Goal: Task Accomplishment & Management: Complete application form

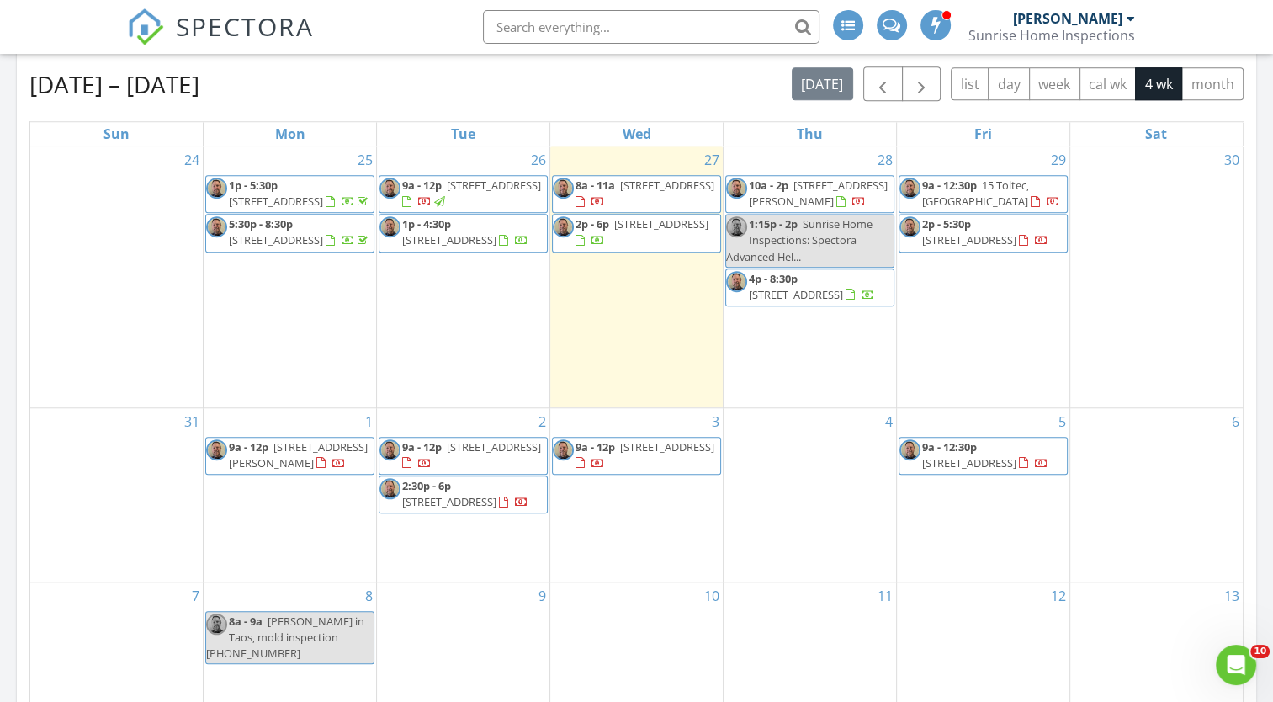
scroll to position [1332, 0]
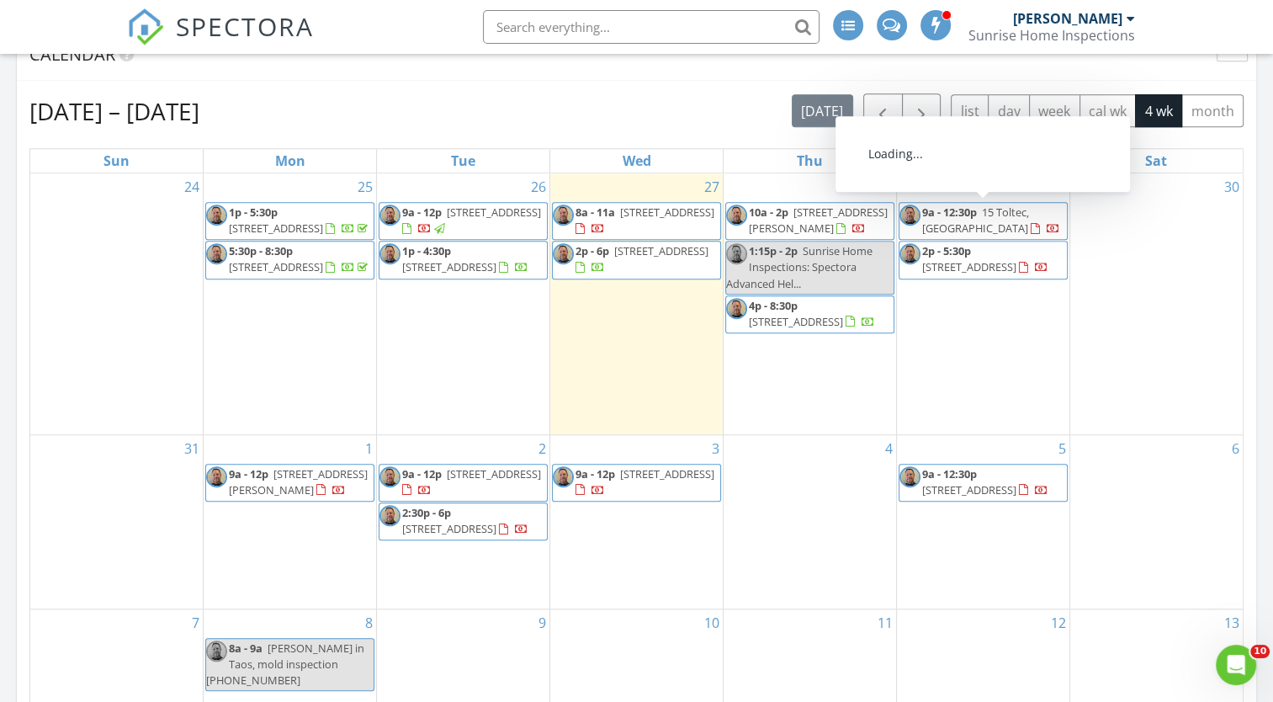
click at [1021, 224] on span "9a - 12:30p 15 Toltec, Santa Fe 87501" at bounding box center [982, 220] width 167 height 33
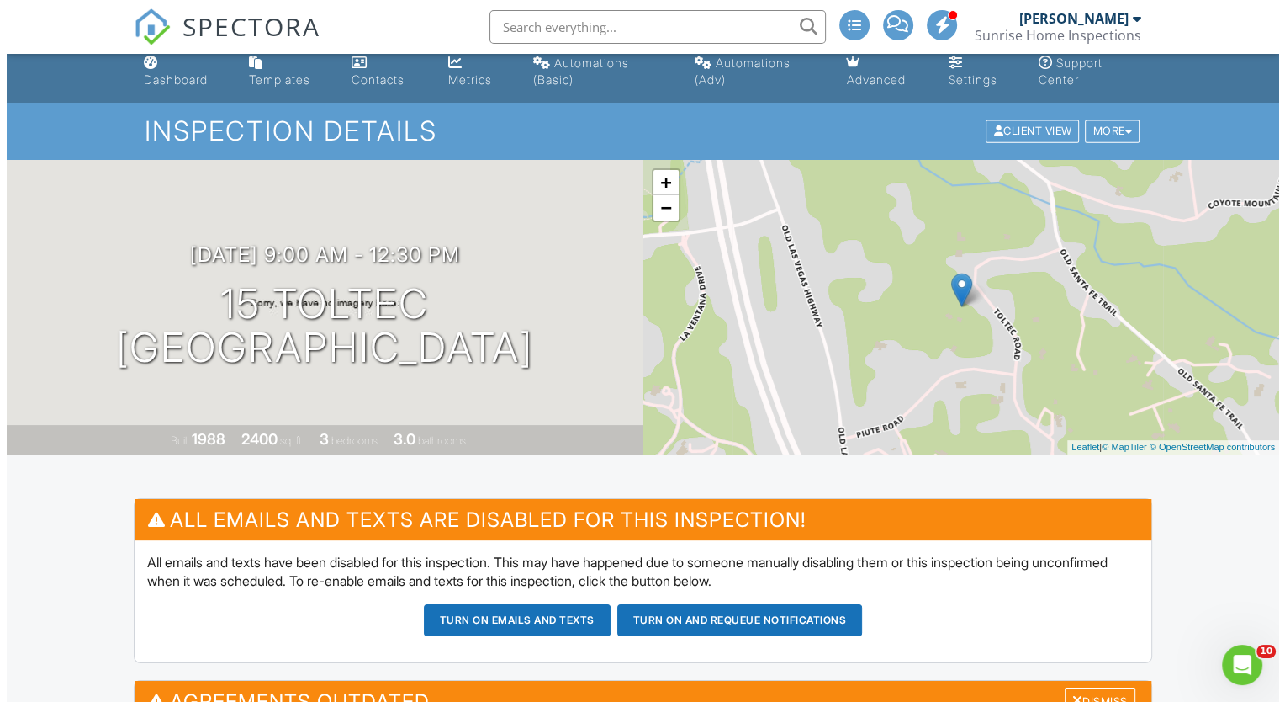
scroll to position [7, 0]
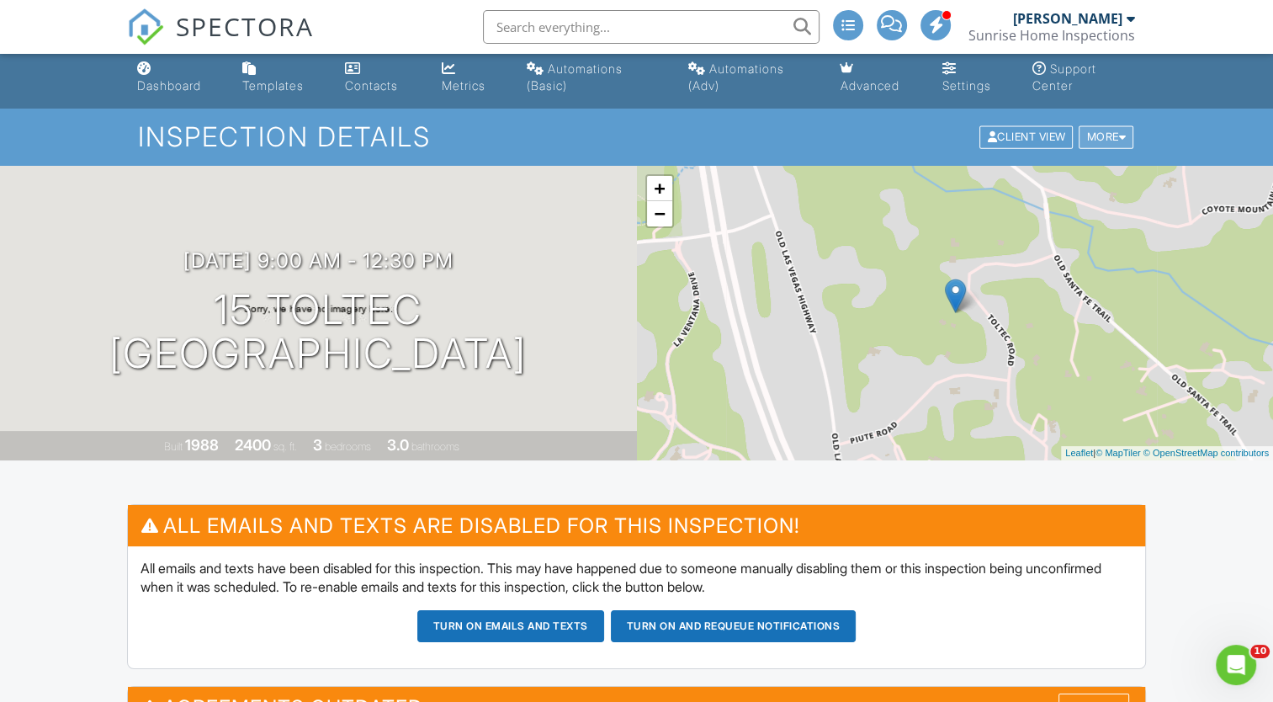
click at [1117, 130] on div "More" at bounding box center [1105, 137] width 55 height 23
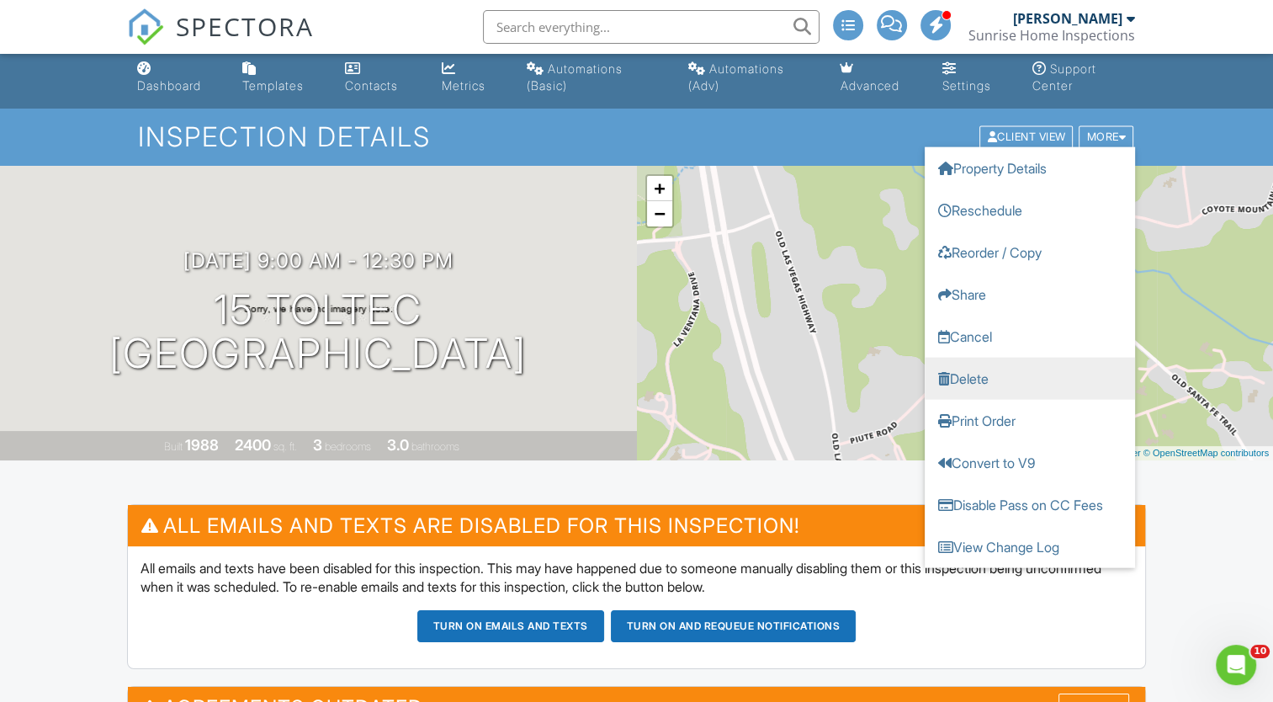
click at [975, 374] on link "Delete" at bounding box center [1029, 379] width 210 height 42
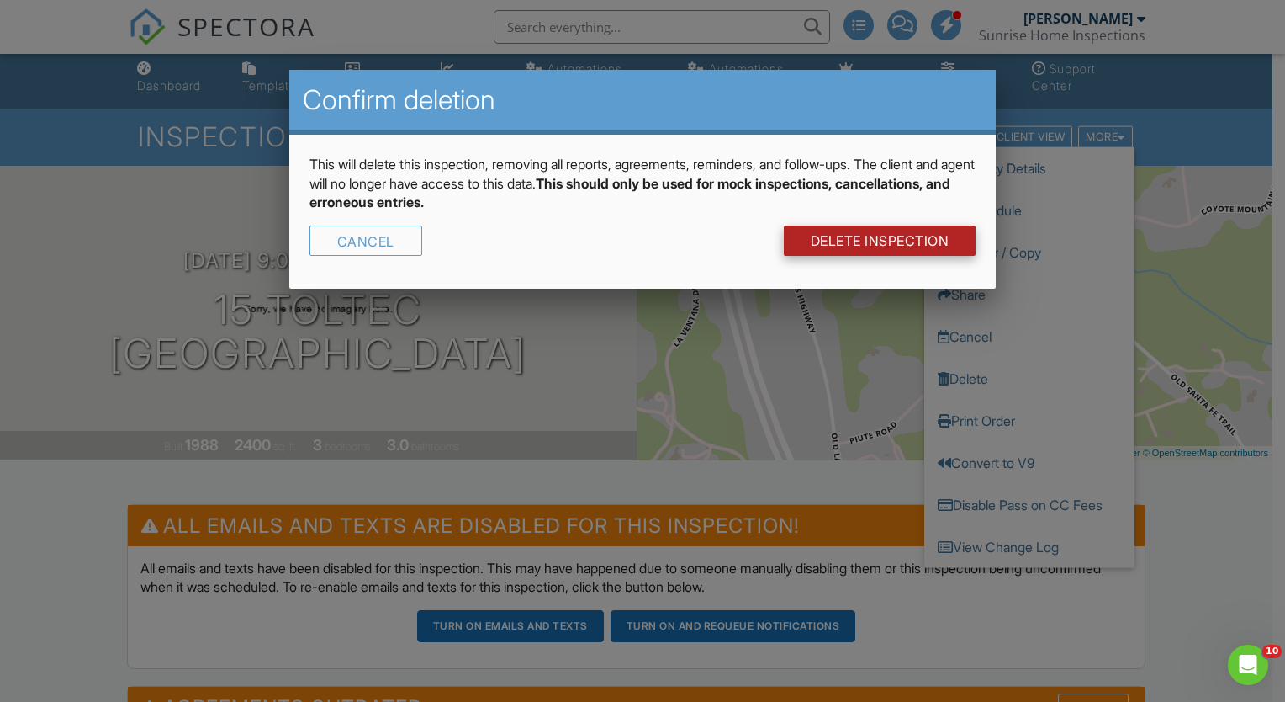
click at [840, 241] on link "DELETE Inspection" at bounding box center [880, 240] width 193 height 30
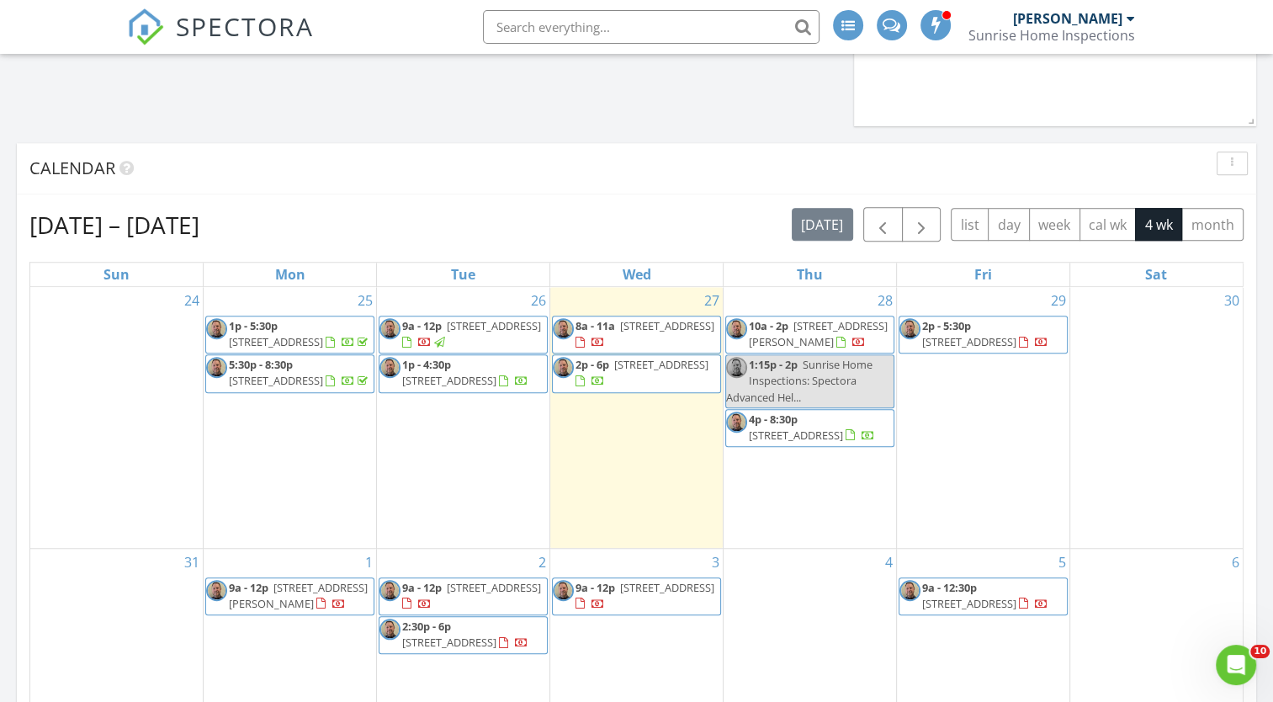
scroll to position [1272, 0]
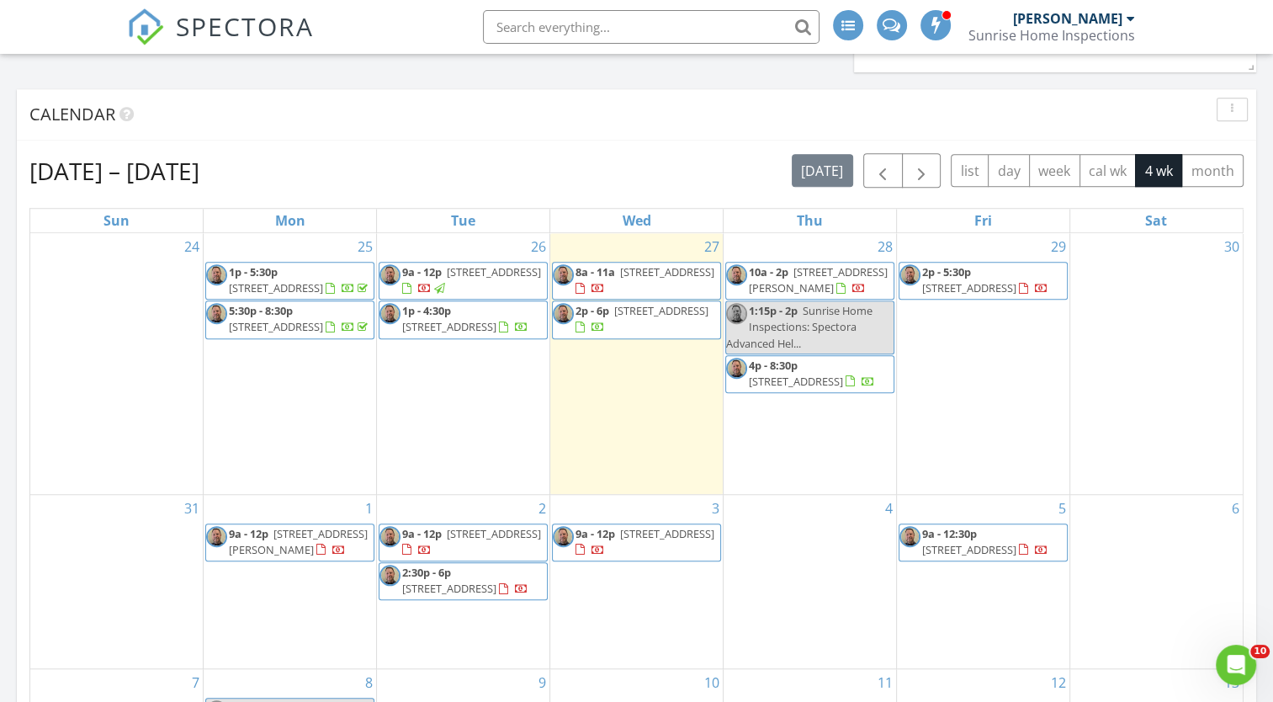
click at [987, 335] on div "29 2p - 5:30p 623 Meadow, White Rock 87547" at bounding box center [983, 363] width 172 height 261
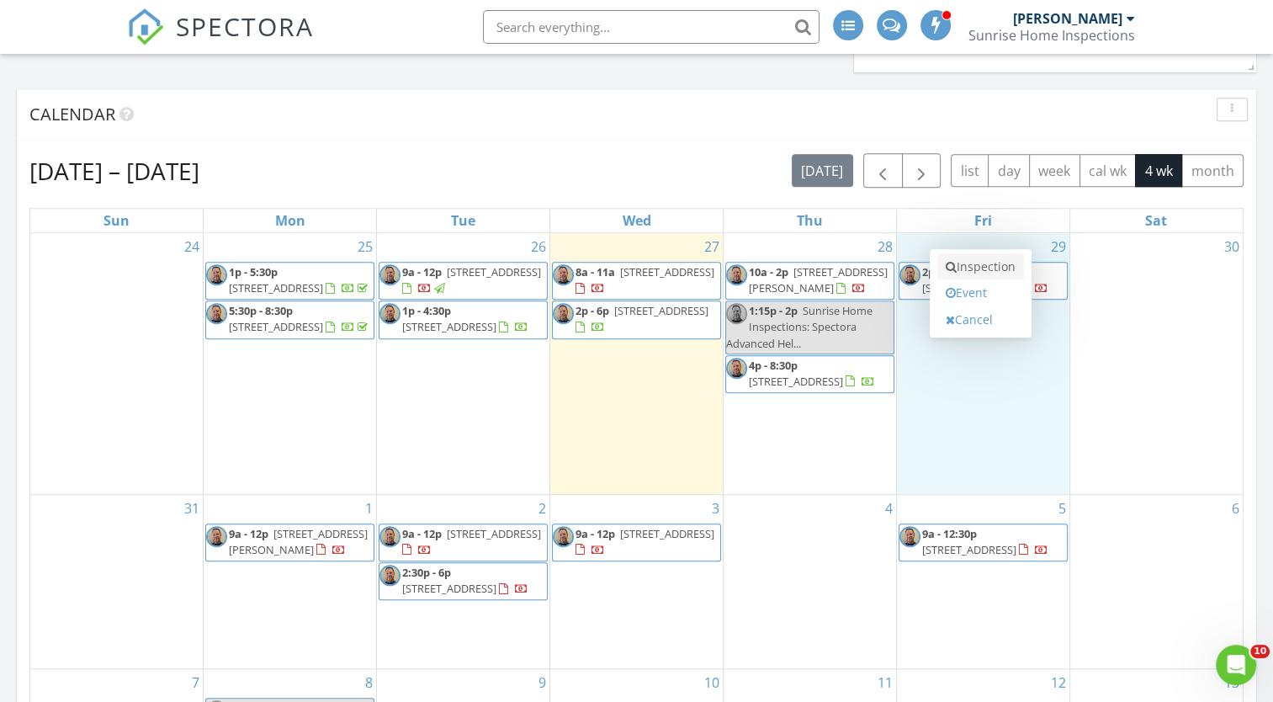
click at [989, 262] on link "Inspection" at bounding box center [980, 266] width 87 height 27
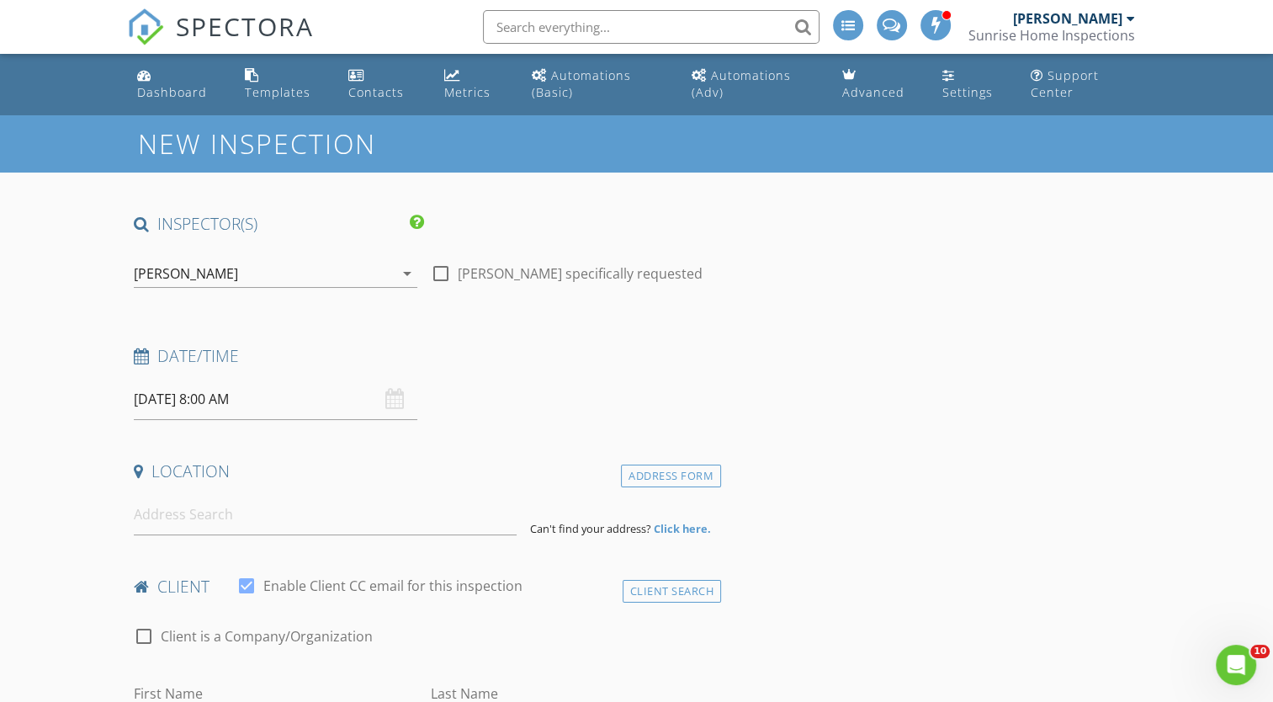
click at [356, 399] on input "08/29/2025 8:00 AM" at bounding box center [275, 399] width 283 height 41
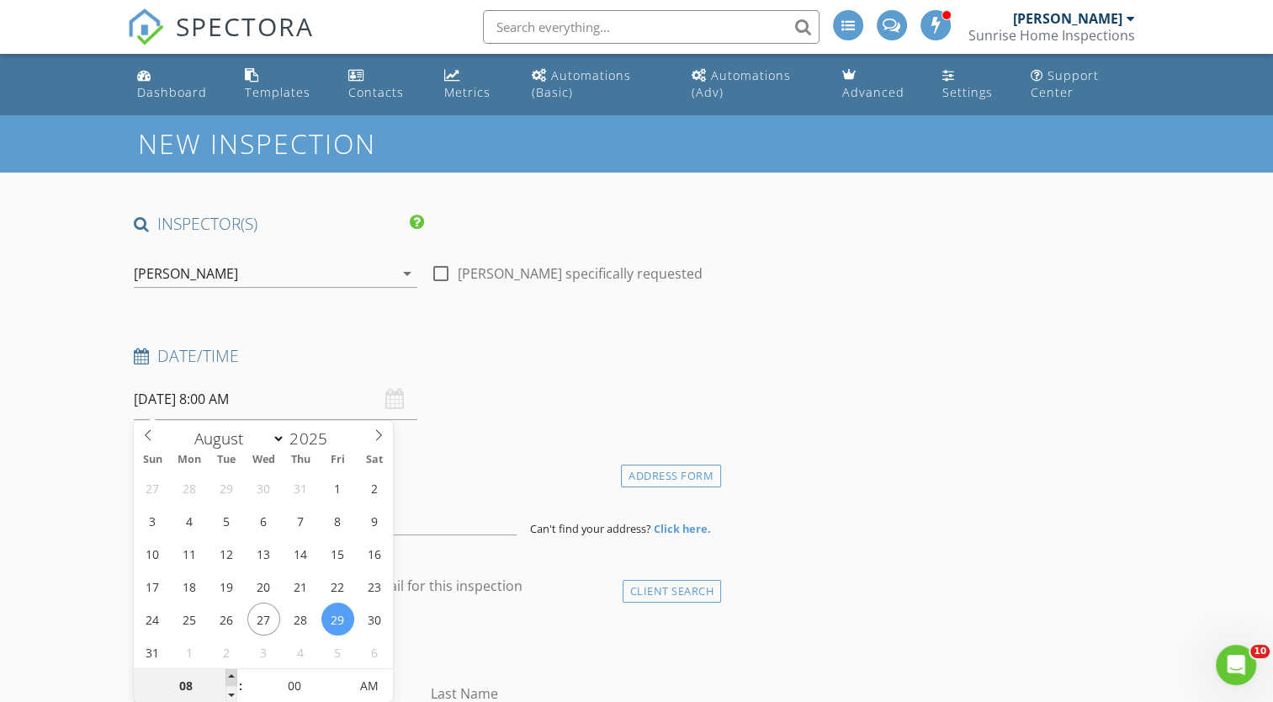
type input "09"
type input "[DATE] 9:00 AM"
click at [232, 678] on span at bounding box center [231, 677] width 12 height 17
type input "05"
type input "08/29/2025 9:05 AM"
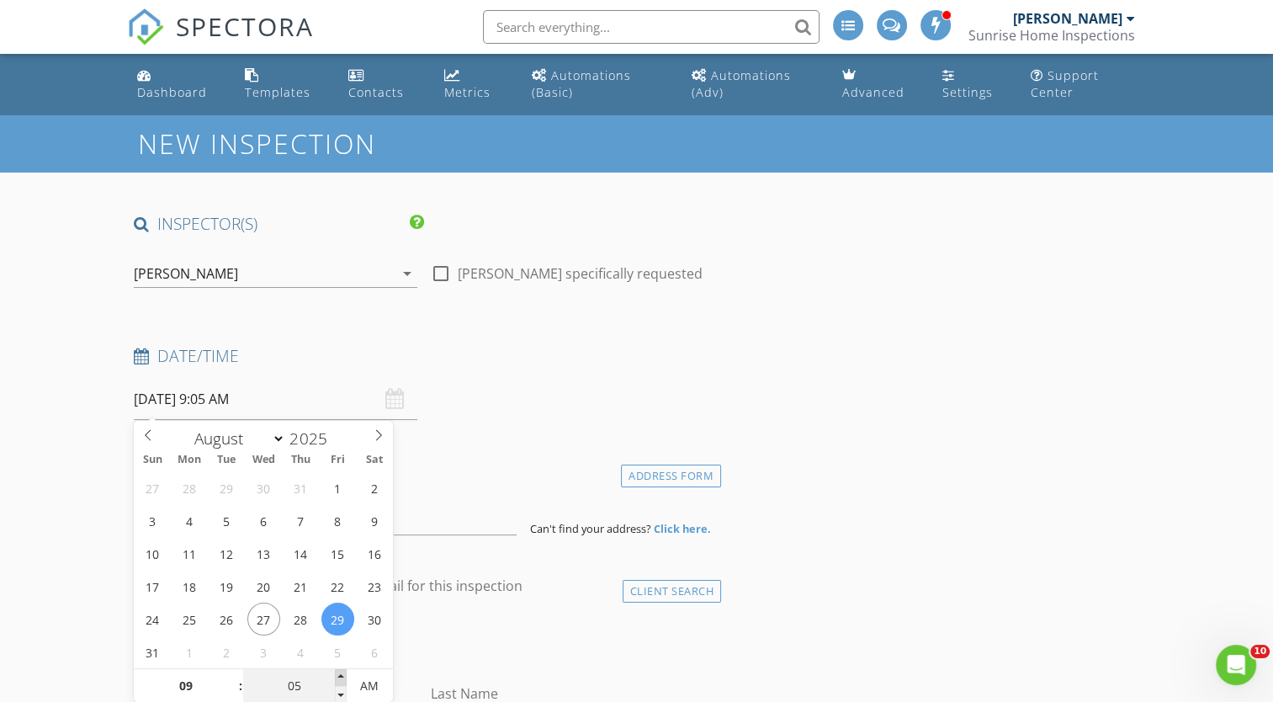
click at [337, 675] on span at bounding box center [341, 677] width 12 height 17
type input "10"
type input "08/29/2025 9:10 AM"
click at [337, 675] on span at bounding box center [341, 677] width 12 height 17
type input "15"
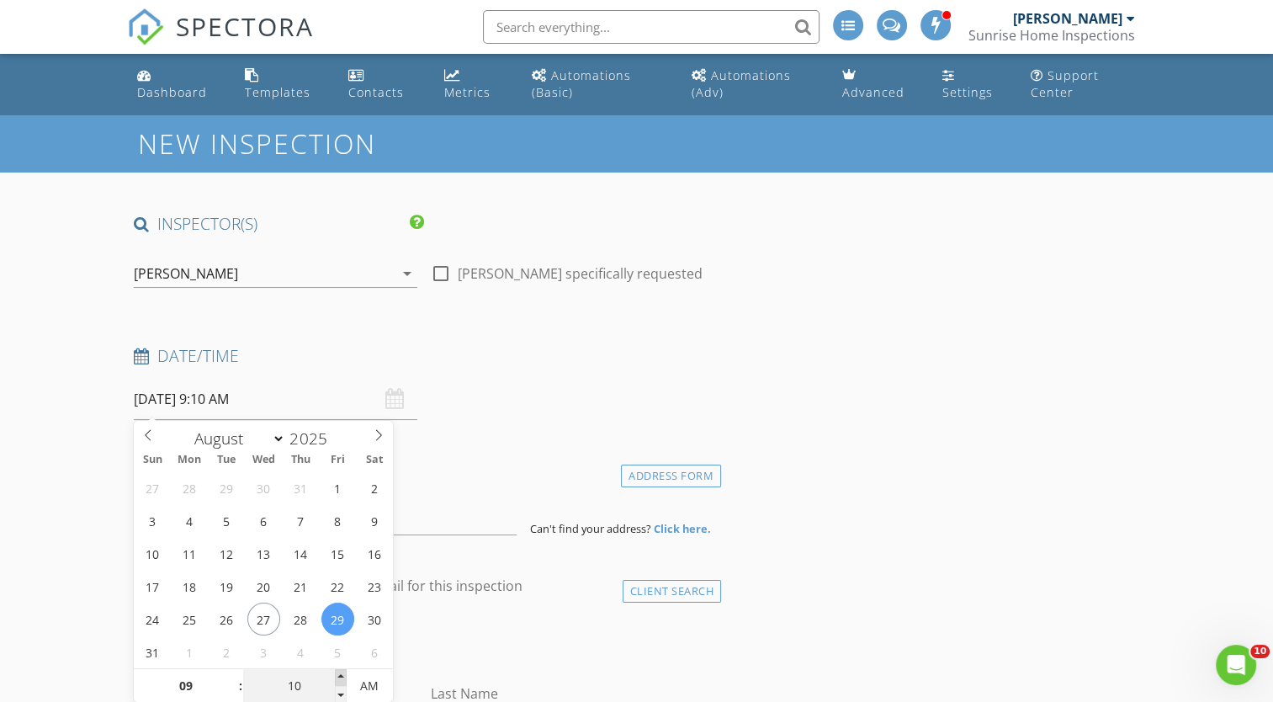
type input "08/29/2025 9:15 AM"
click at [337, 675] on span at bounding box center [341, 677] width 12 height 17
type input "20"
type input "08/29/2025 9:20 AM"
click at [337, 675] on span at bounding box center [341, 677] width 12 height 17
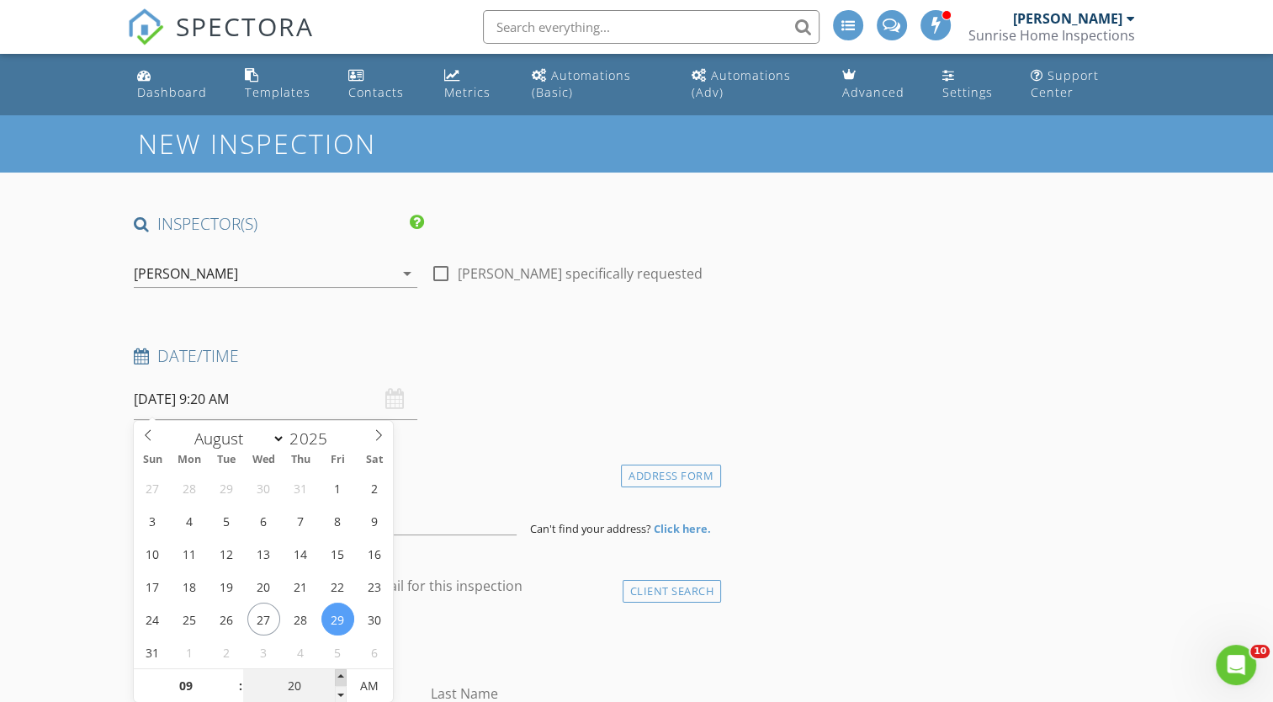
type input "25"
type input "08/29/2025 9:25 AM"
click at [337, 675] on span at bounding box center [341, 677] width 12 height 17
type input "30"
type input "[DATE] 9:30 AM"
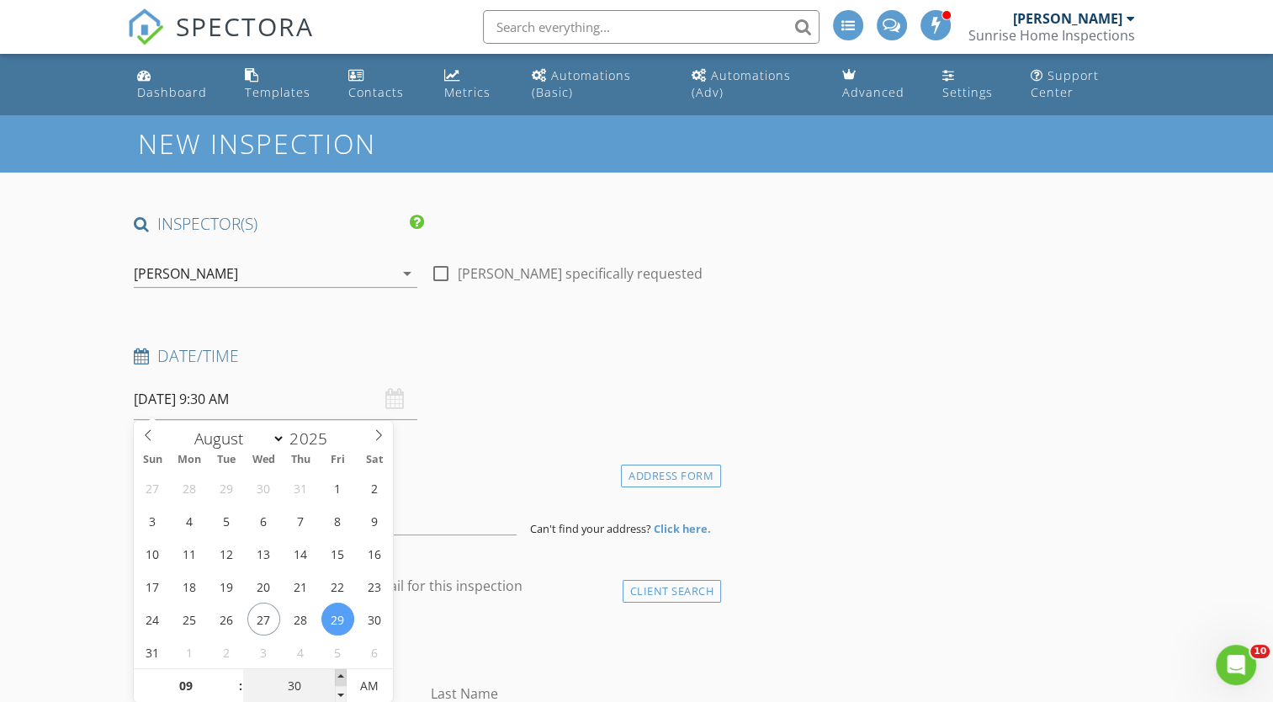
click at [337, 675] on span at bounding box center [341, 677] width 12 height 17
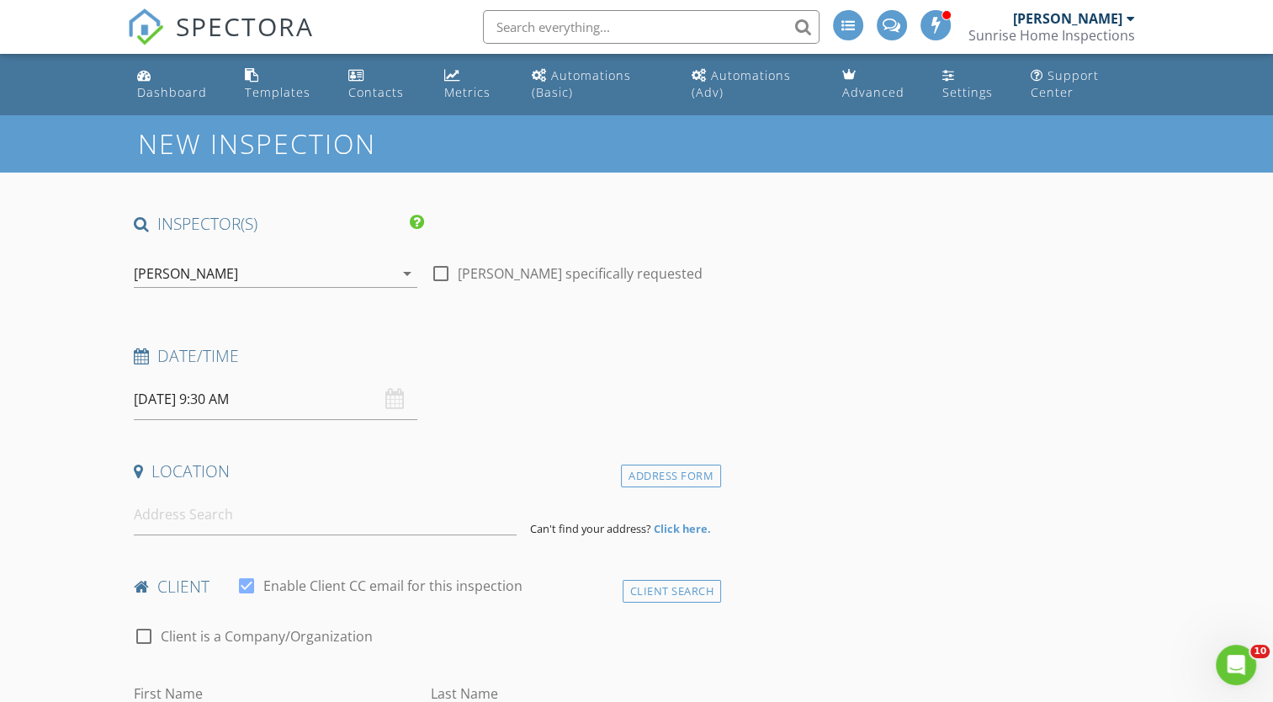
click at [283, 518] on input at bounding box center [325, 514] width 383 height 41
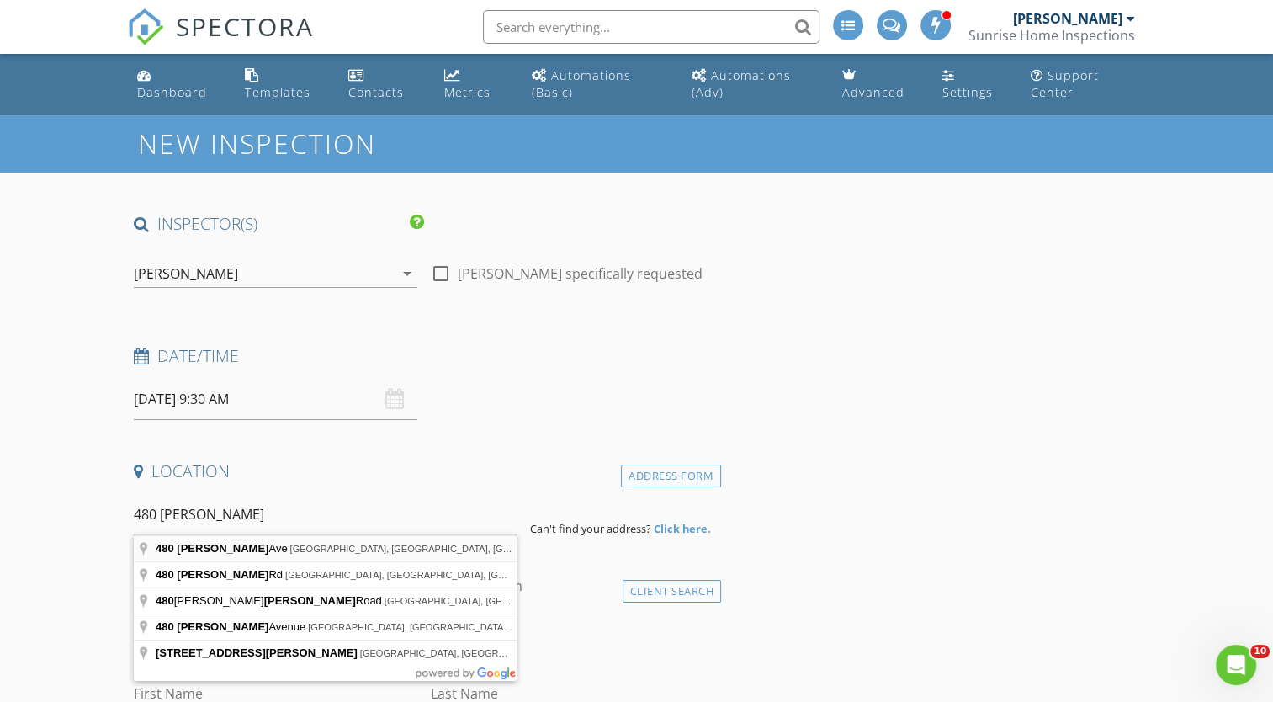
type input "480 Pruitt Ave, White Rock, NM, USA"
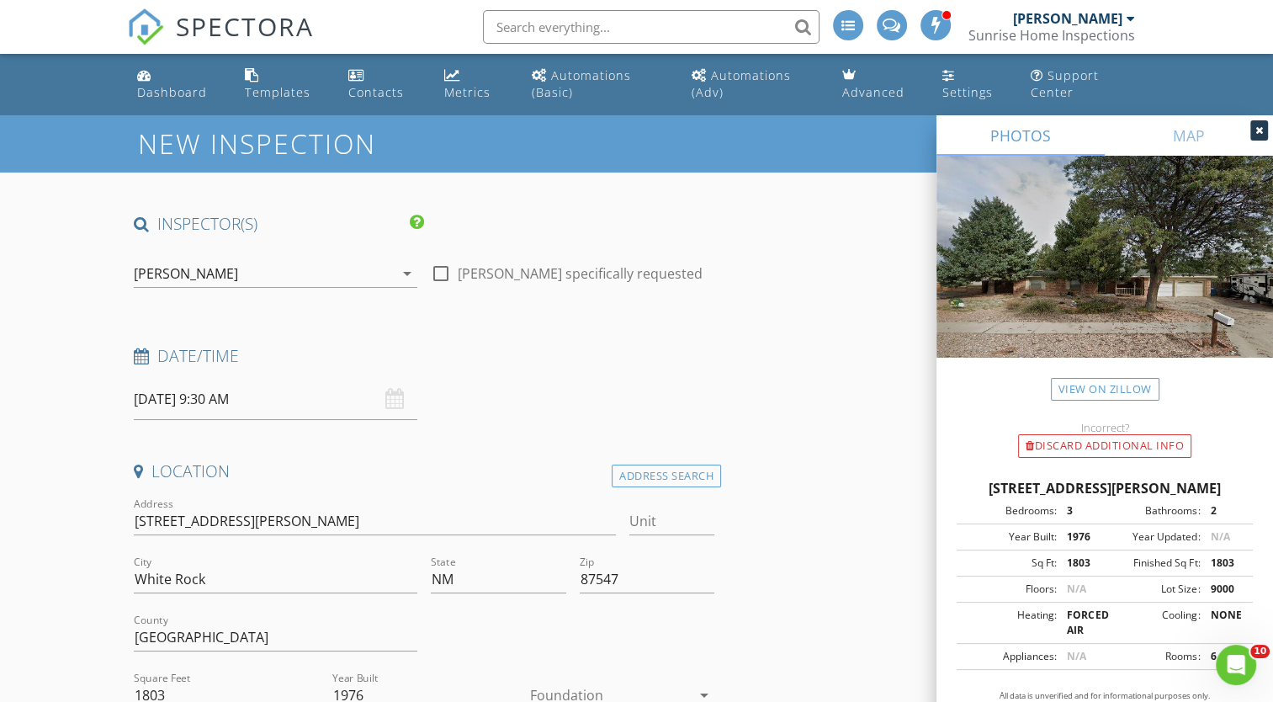
click at [261, 550] on div at bounding box center [374, 547] width 481 height 10
click at [1258, 129] on icon at bounding box center [1259, 130] width 8 height 10
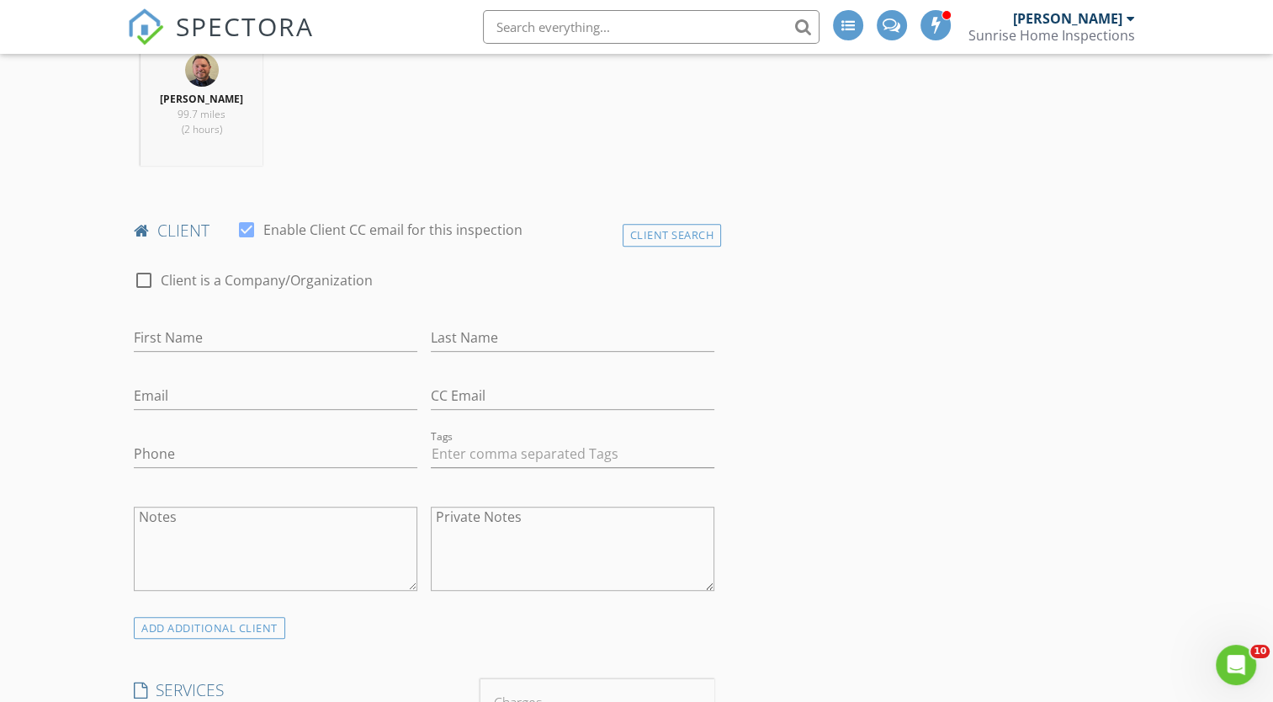
scroll to position [713, 0]
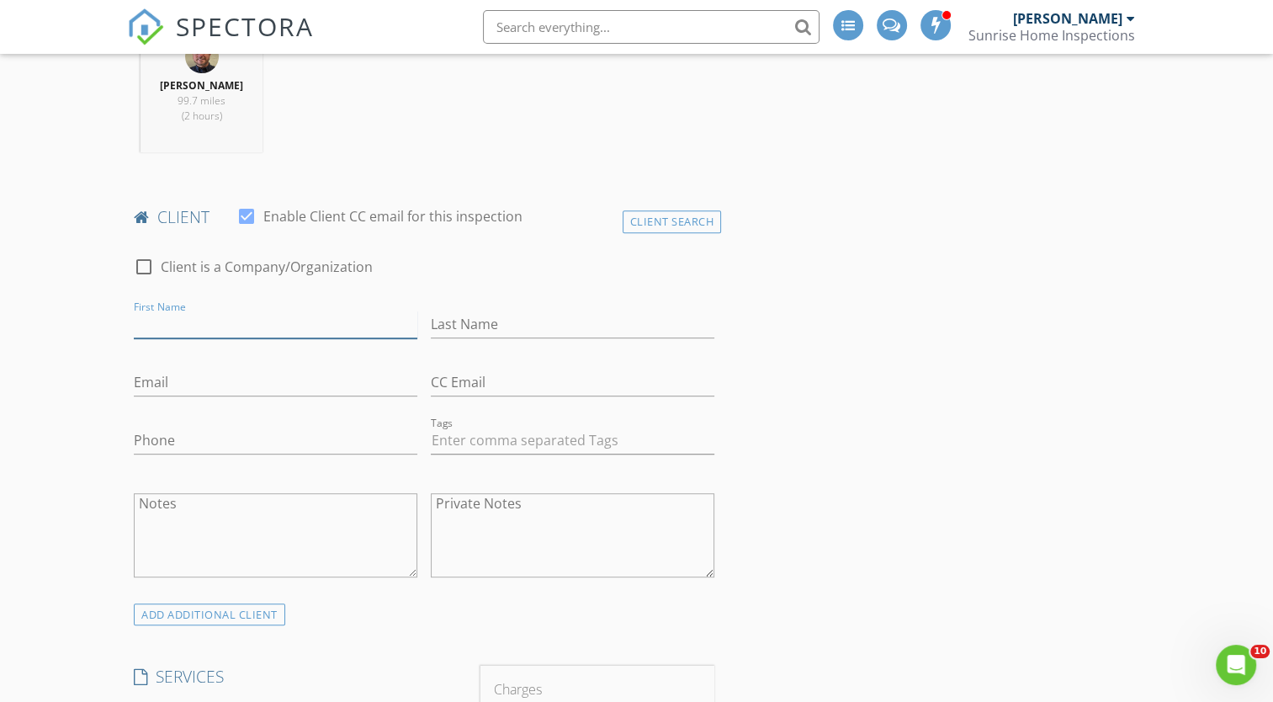
click at [313, 328] on input "First Name" at bounding box center [275, 324] width 283 height 28
type input "Brandon"
click at [448, 316] on input "Last Name" at bounding box center [572, 324] width 283 height 28
type input "Bartolomeo"
click at [360, 384] on input "Email" at bounding box center [275, 382] width 283 height 28
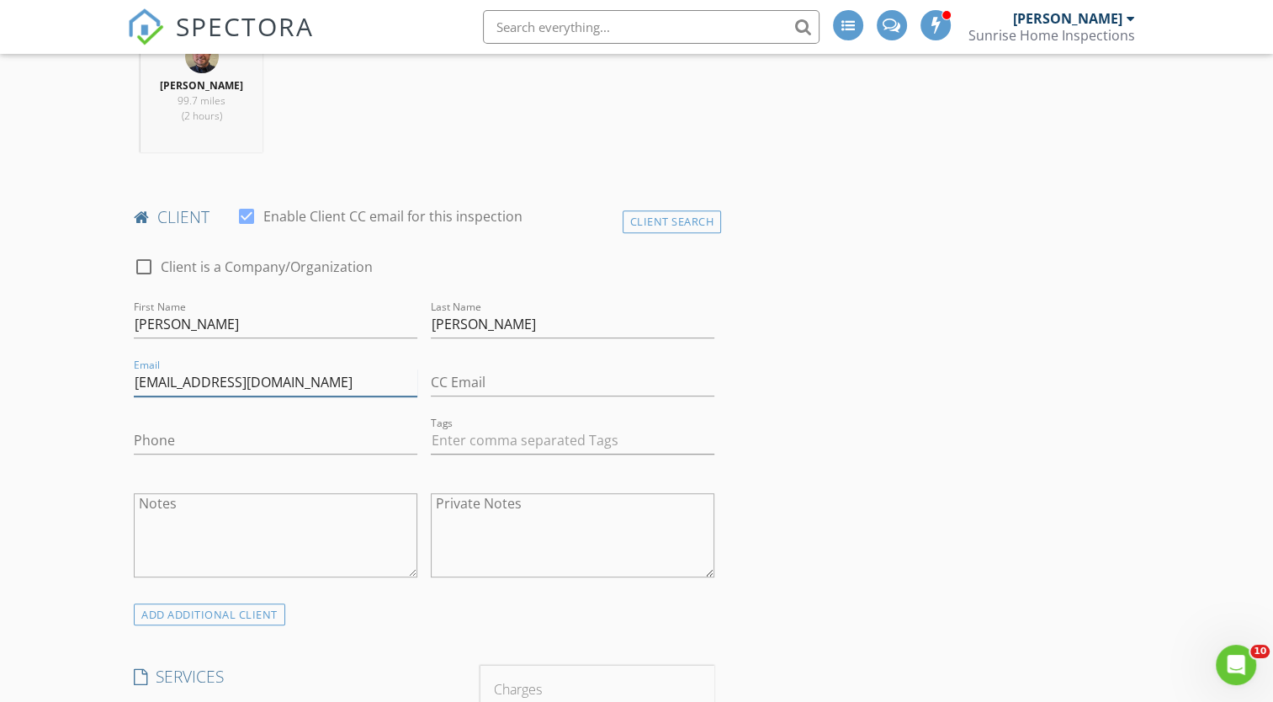
type input "brandbartolomeo@gmail.com"
click at [336, 437] on input "Phone" at bounding box center [275, 440] width 283 height 28
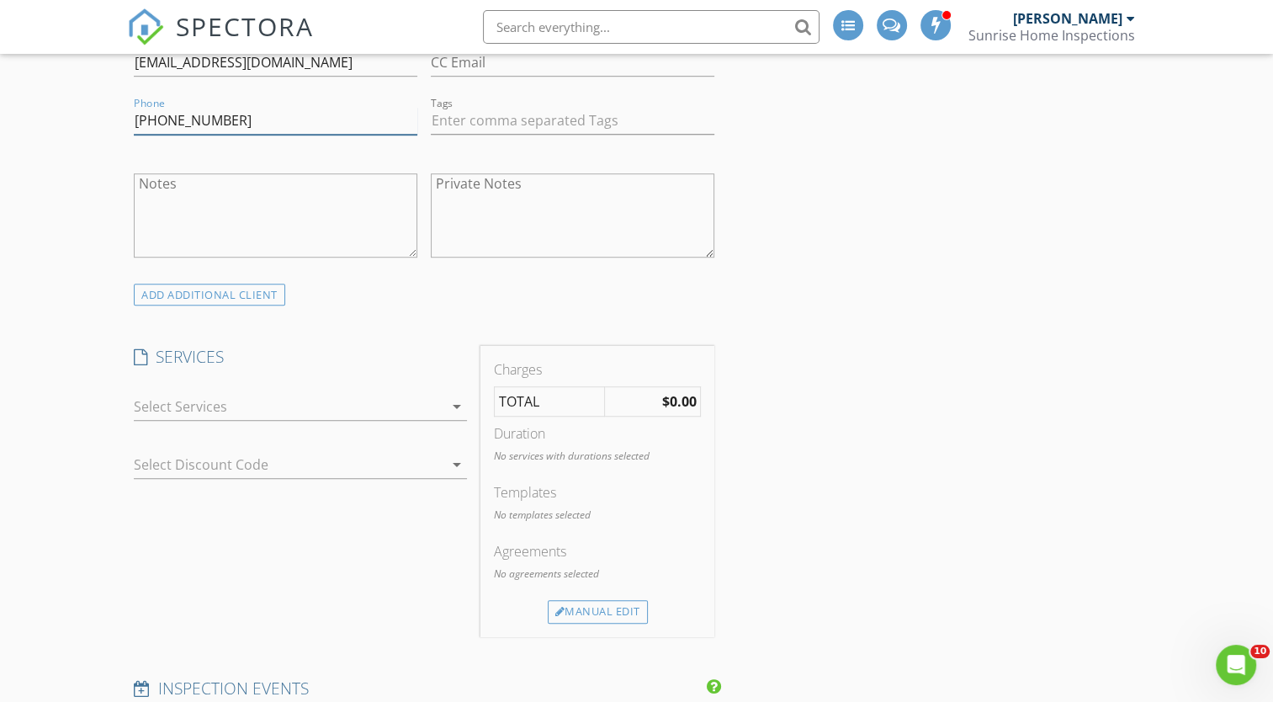
scroll to position [1050, 0]
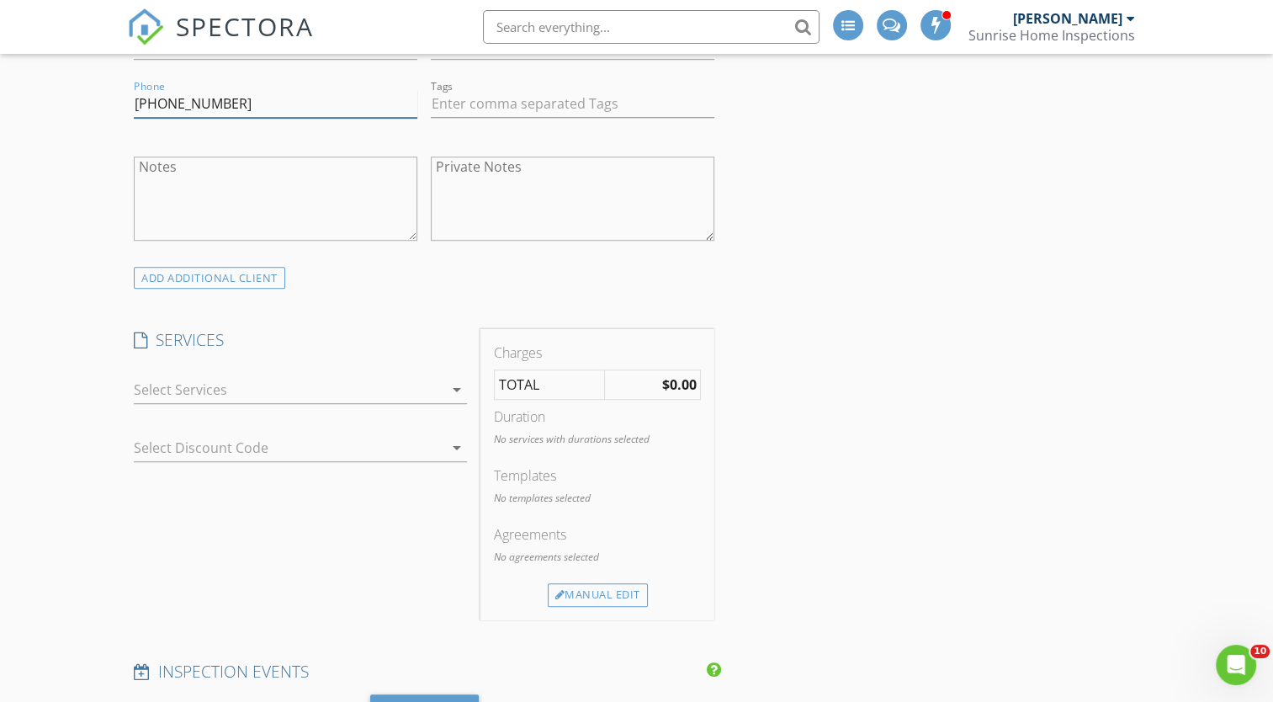
type input "972-408-5543"
click at [451, 388] on icon "arrow_drop_down" at bounding box center [457, 389] width 20 height 20
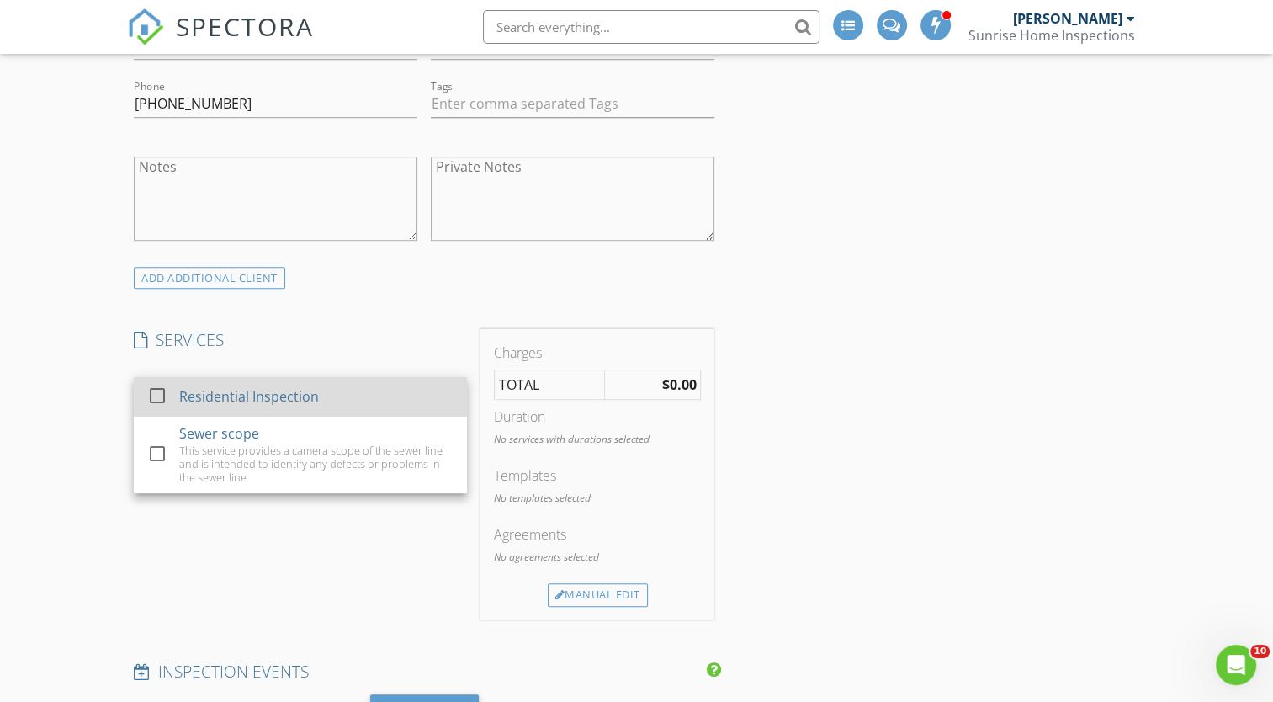
click at [375, 397] on div "Residential Inspection" at bounding box center [317, 396] width 274 height 34
checkbox input "false"
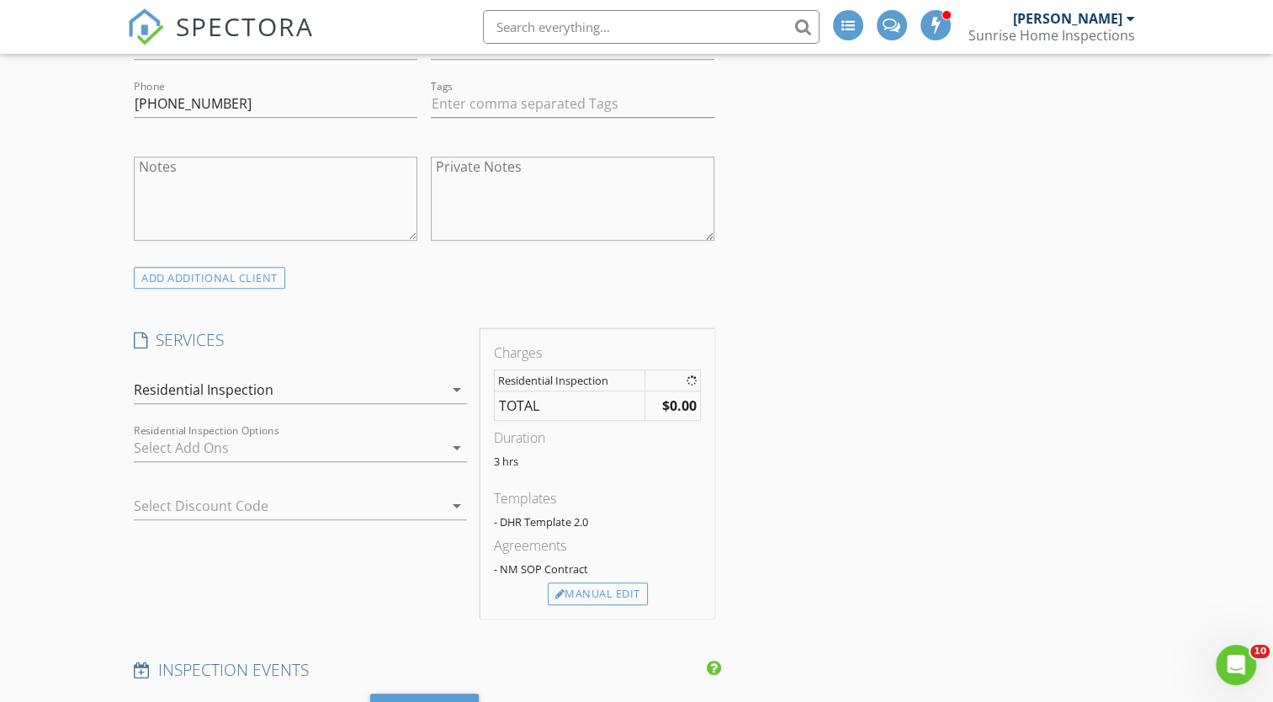
click at [458, 447] on icon "arrow_drop_down" at bounding box center [457, 447] width 20 height 20
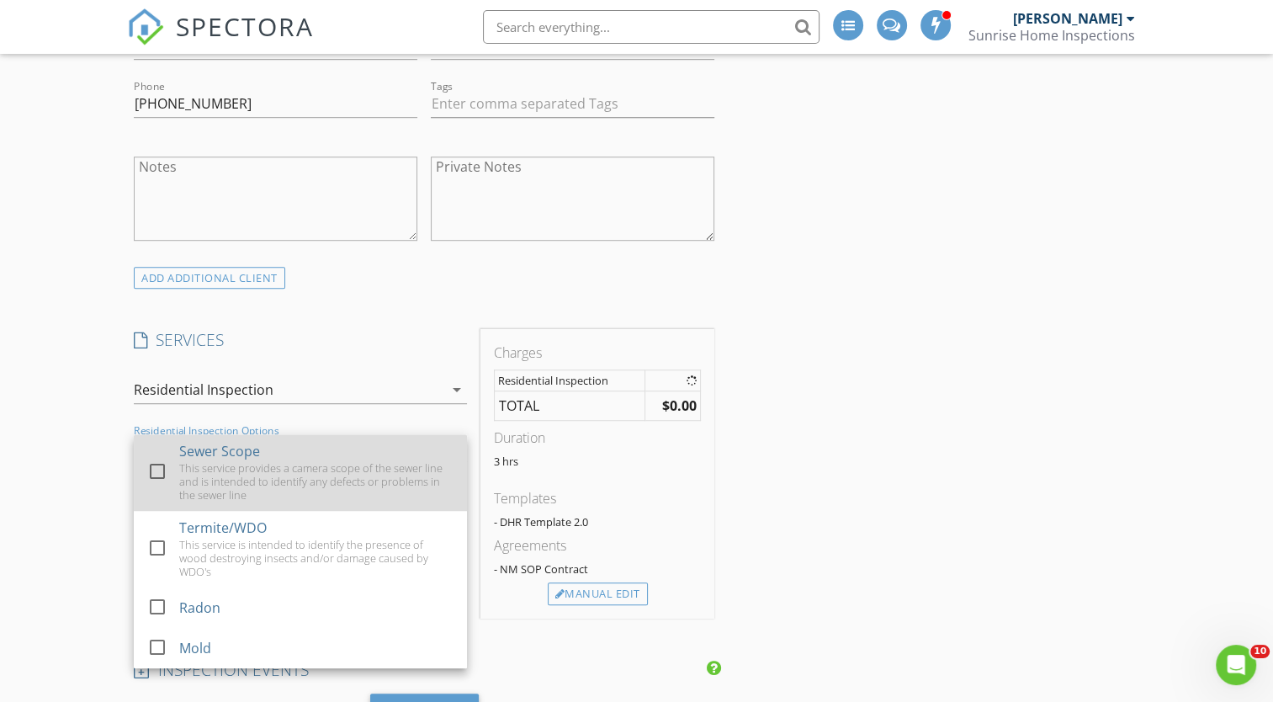
click at [162, 473] on div at bounding box center [157, 471] width 29 height 29
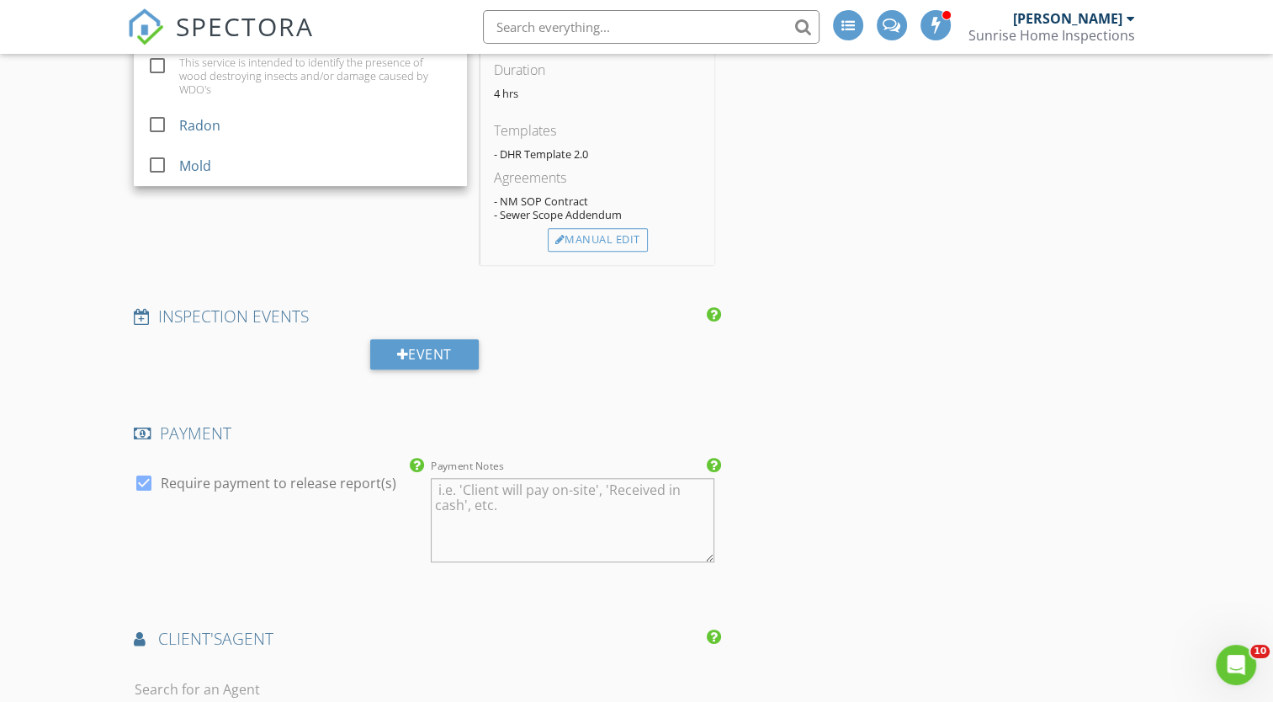
scroll to position [1713, 0]
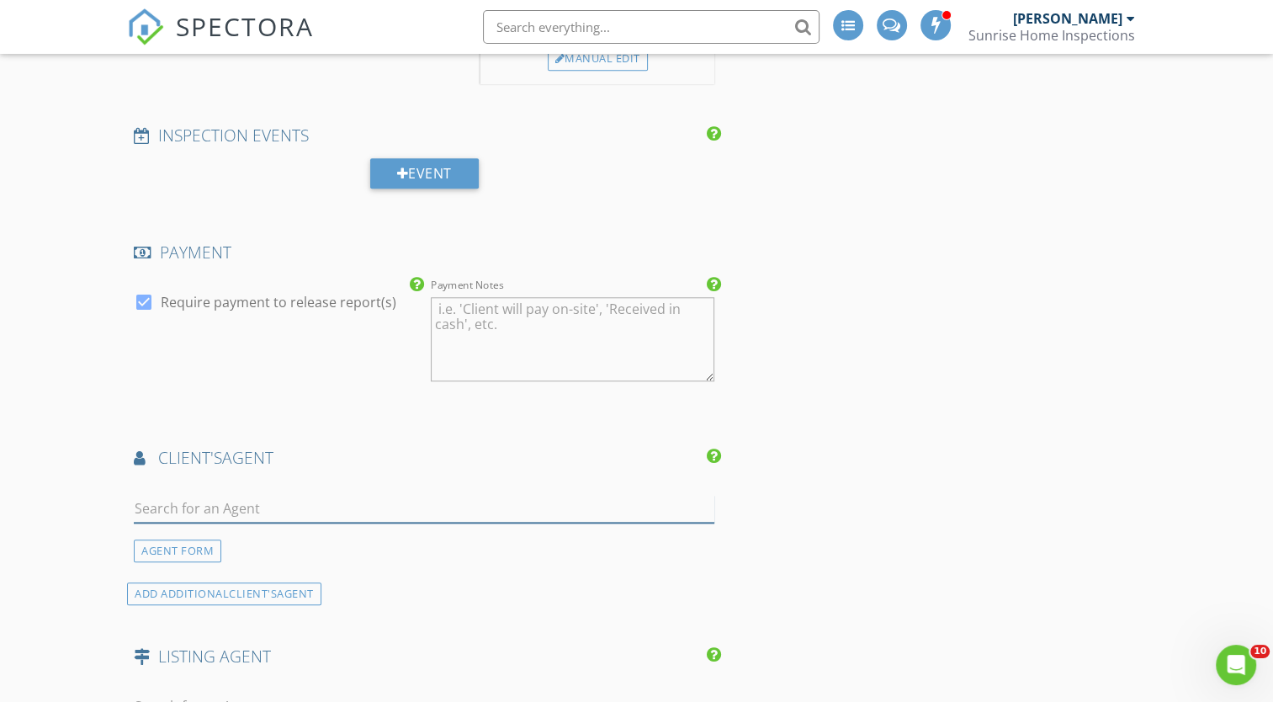
click at [229, 500] on input "text" at bounding box center [424, 509] width 580 height 28
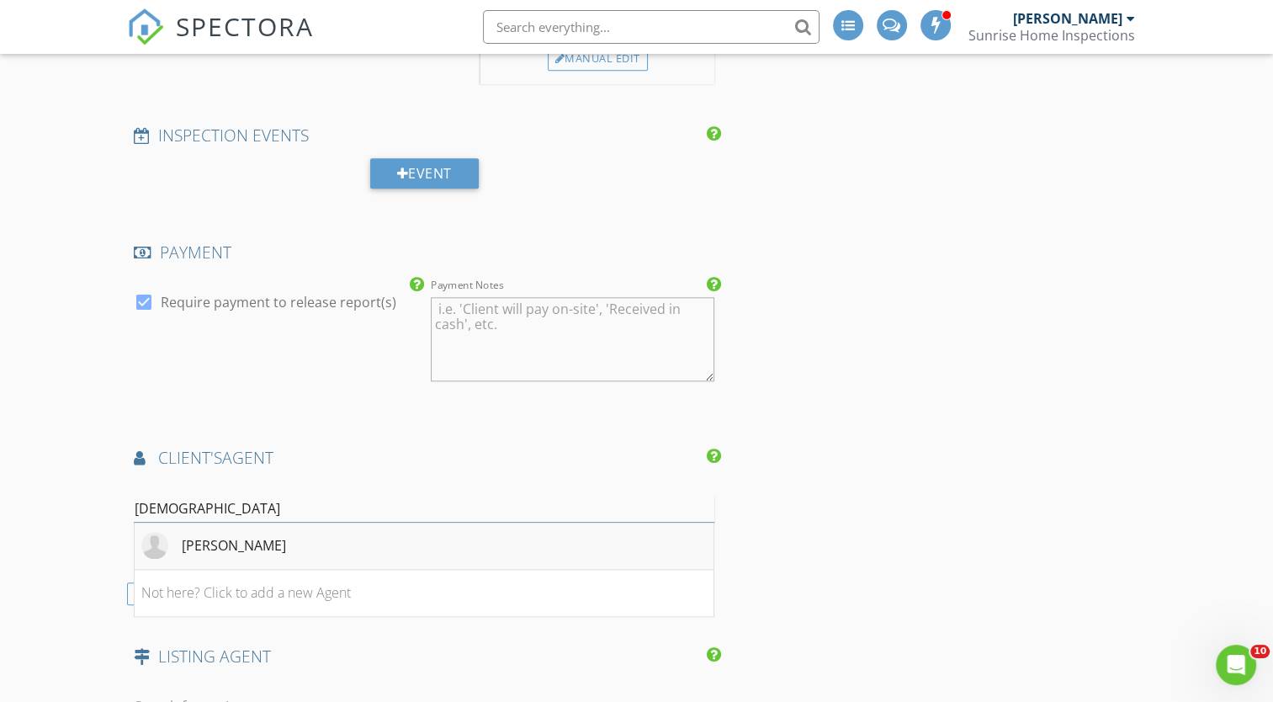
type input "isaiah"
click at [241, 536] on div "Isaiah Garcia" at bounding box center [234, 545] width 104 height 20
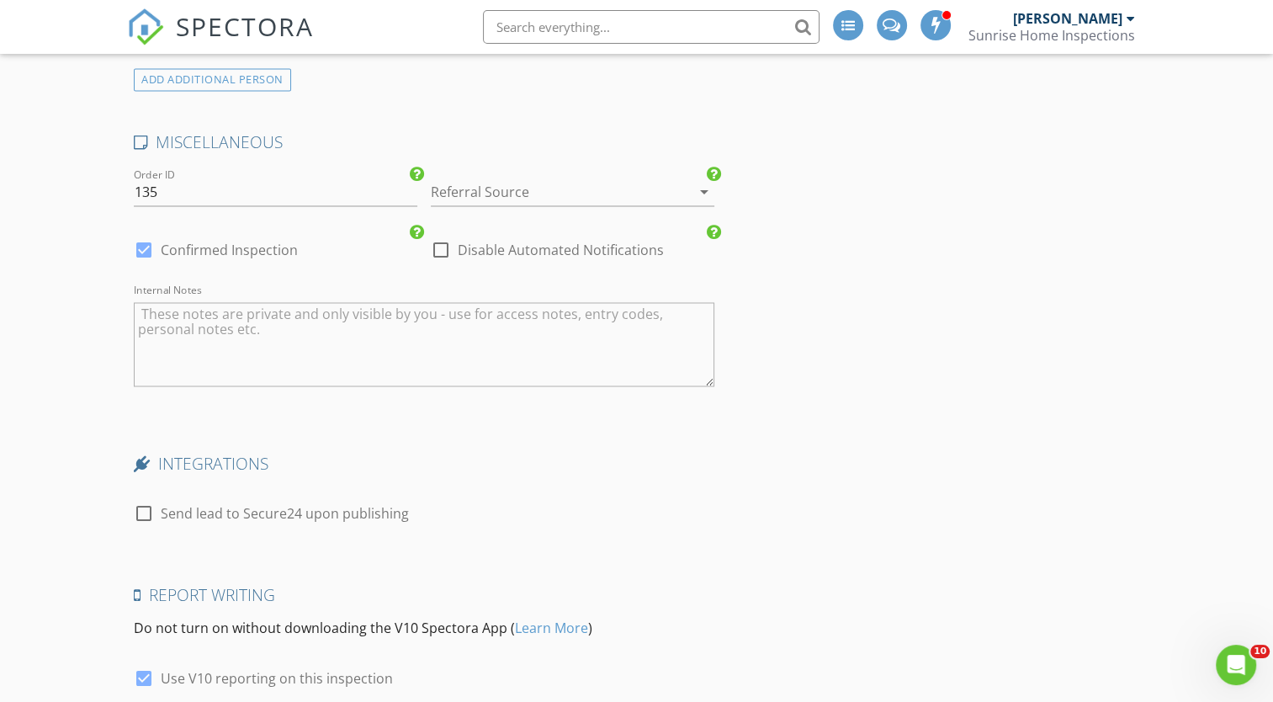
scroll to position [3100, 0]
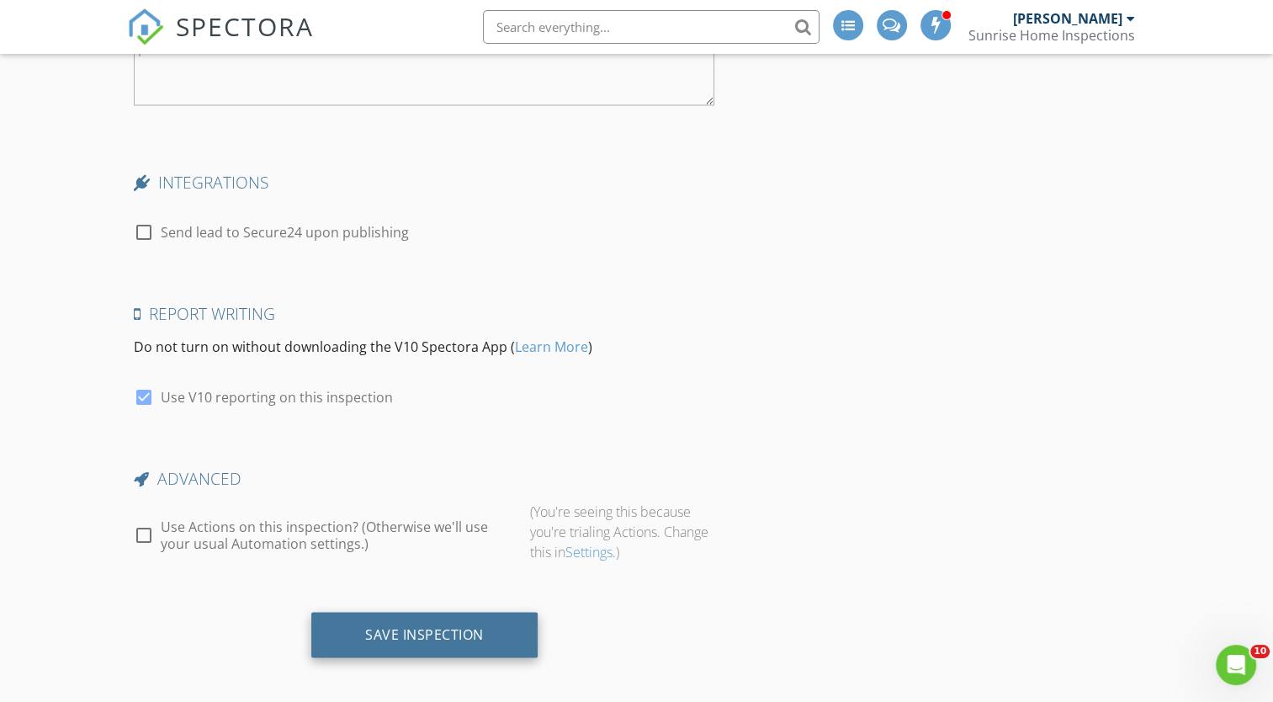
click at [446, 625] on div "Save Inspection" at bounding box center [424, 633] width 119 height 17
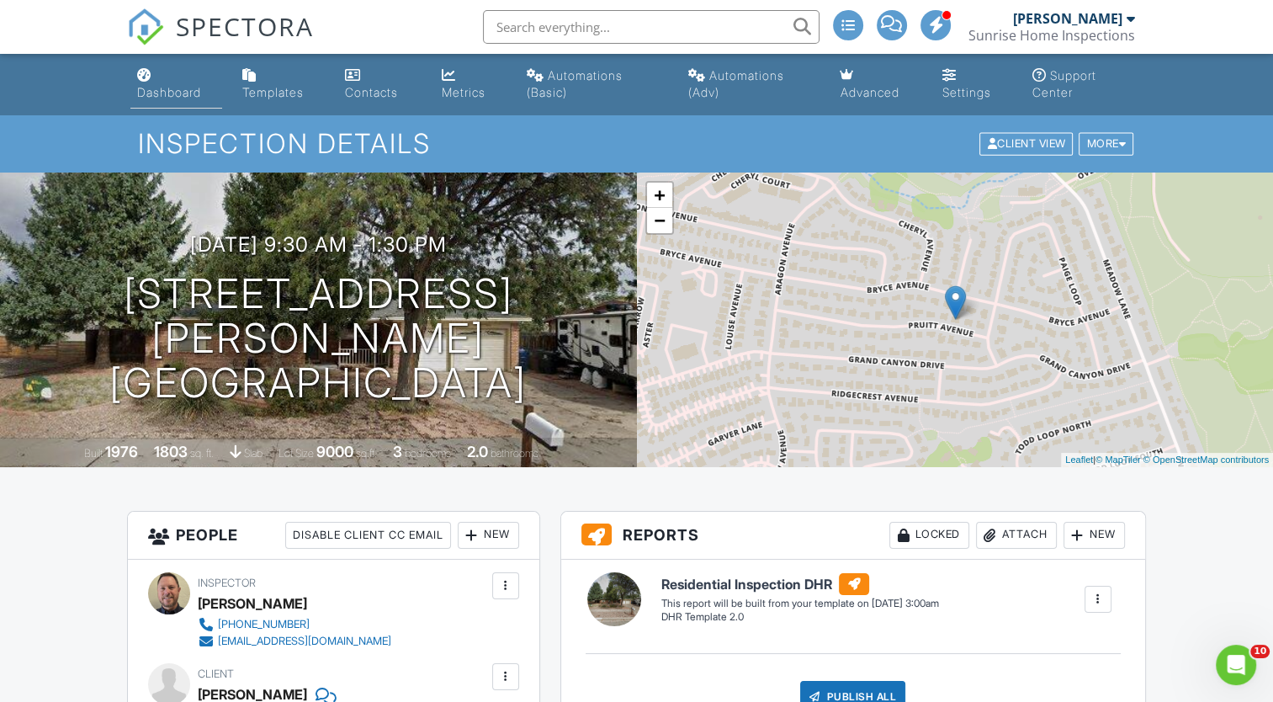
click at [185, 88] on div "Dashboard" at bounding box center [169, 92] width 64 height 14
